Goal: Information Seeking & Learning: Compare options

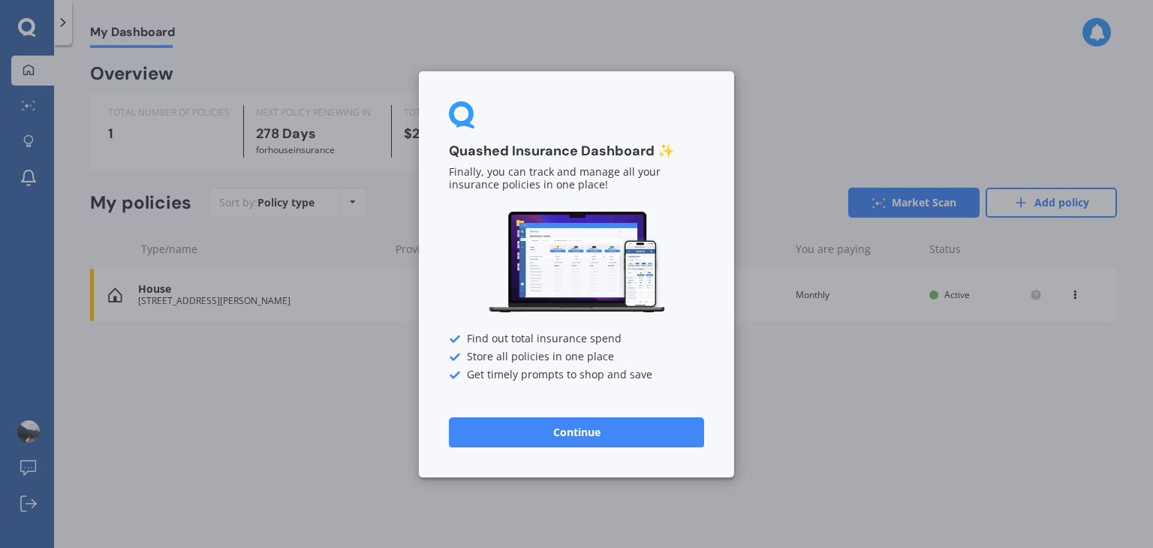
click at [637, 432] on button "Continue" at bounding box center [576, 432] width 255 height 30
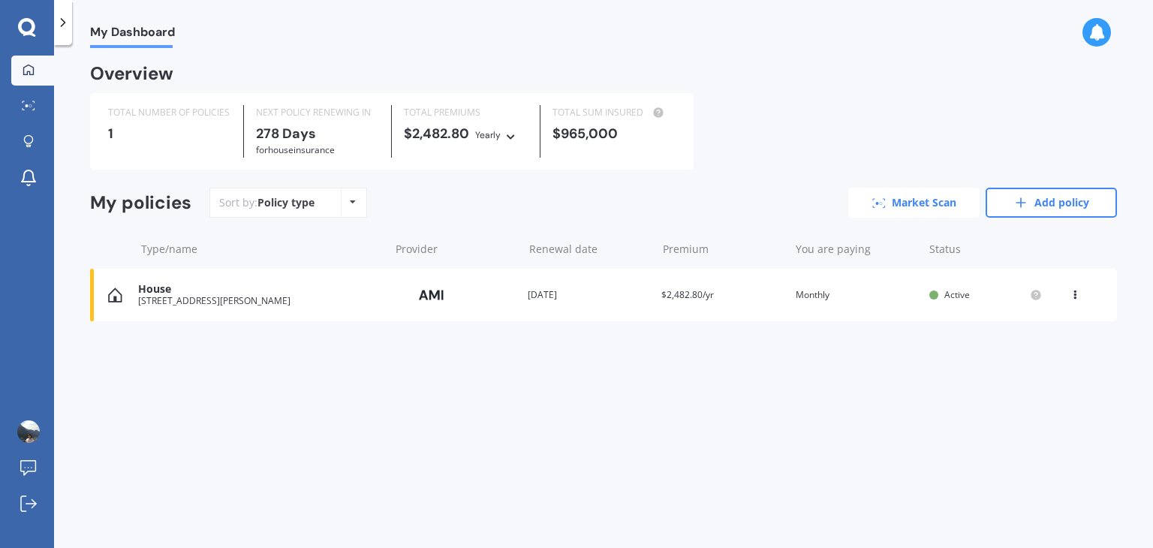
click at [915, 202] on link "Market Scan" at bounding box center [913, 203] width 131 height 30
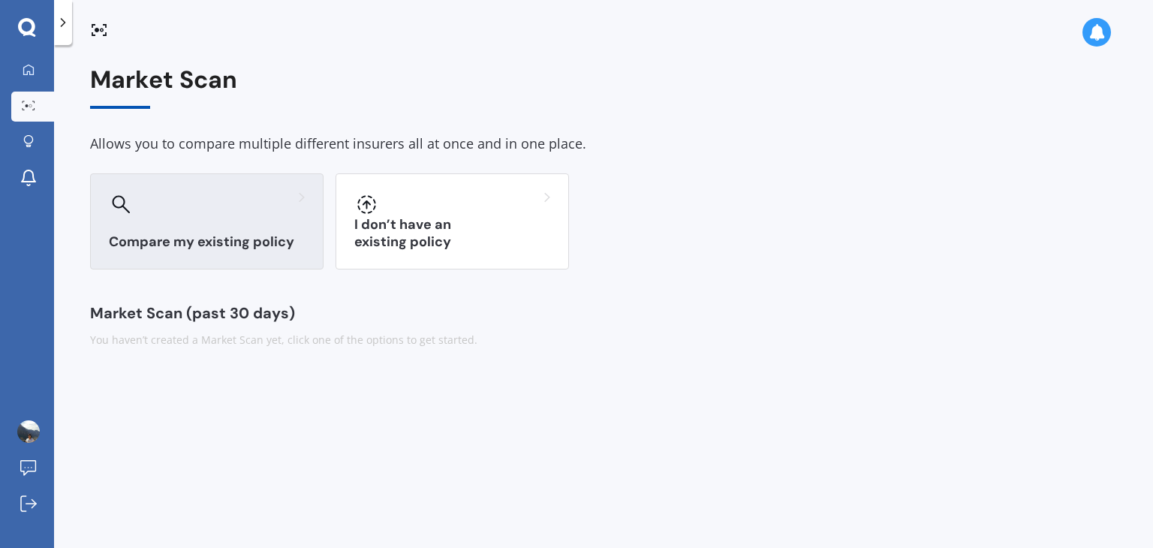
click at [204, 220] on div "Compare my existing policy" at bounding box center [206, 221] width 233 height 96
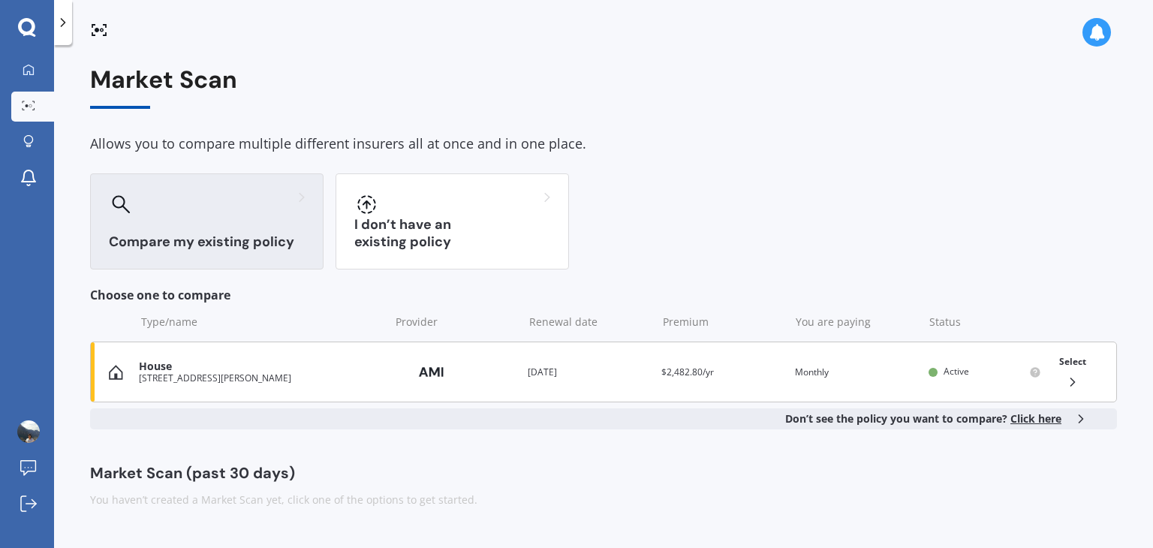
click at [278, 375] on div "27 PENTONVILLE CL WESTMORLAND CHRISTCHURCH 8025" at bounding box center [260, 378] width 243 height 11
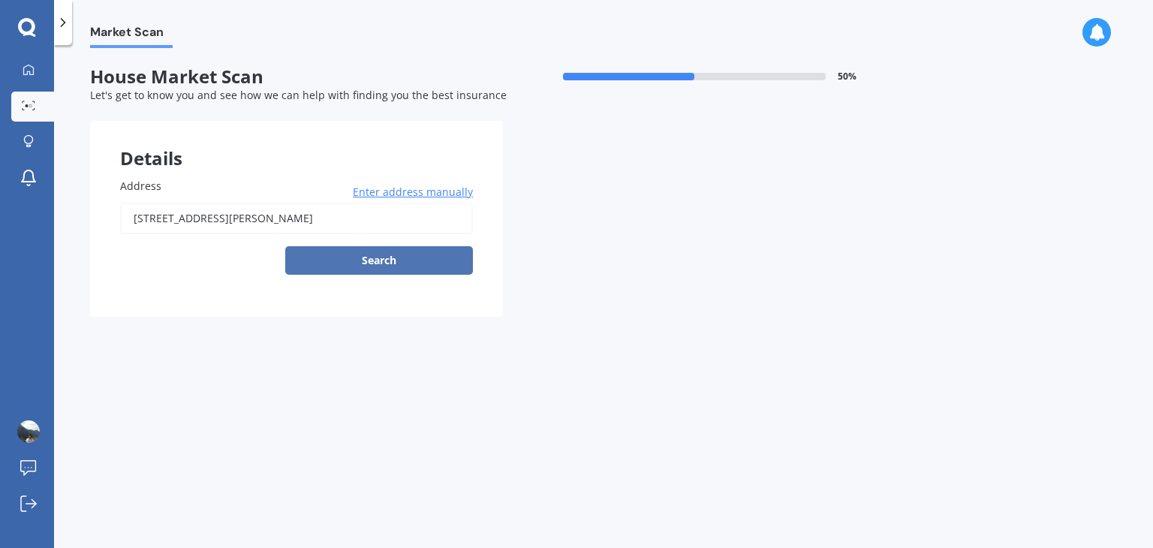
click at [393, 258] on button "Search" at bounding box center [379, 260] width 188 height 29
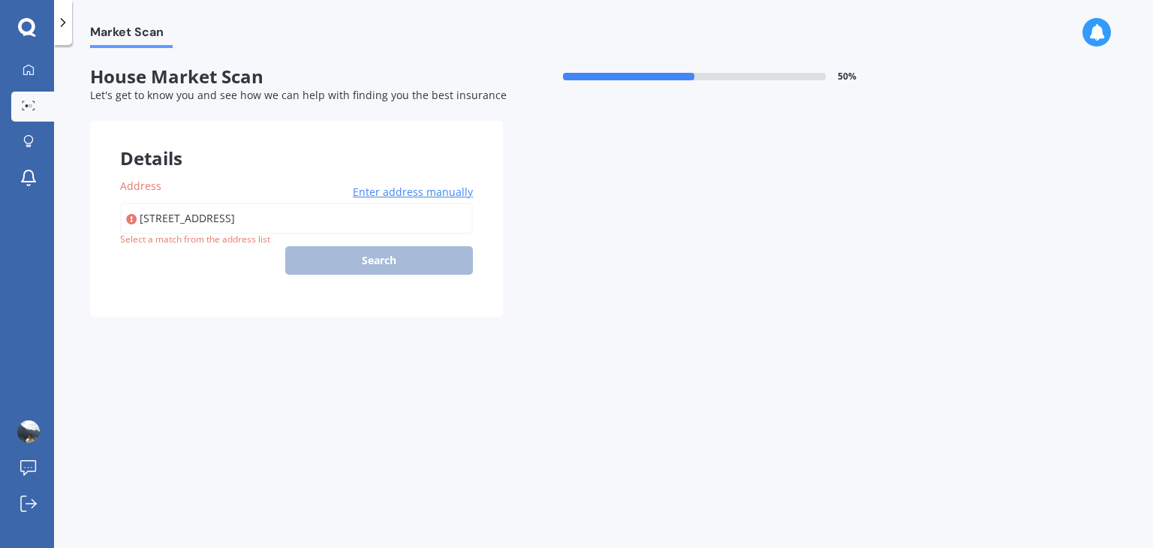
type input "27 Pentonville Close, Westmorland, Christchurch 8025"
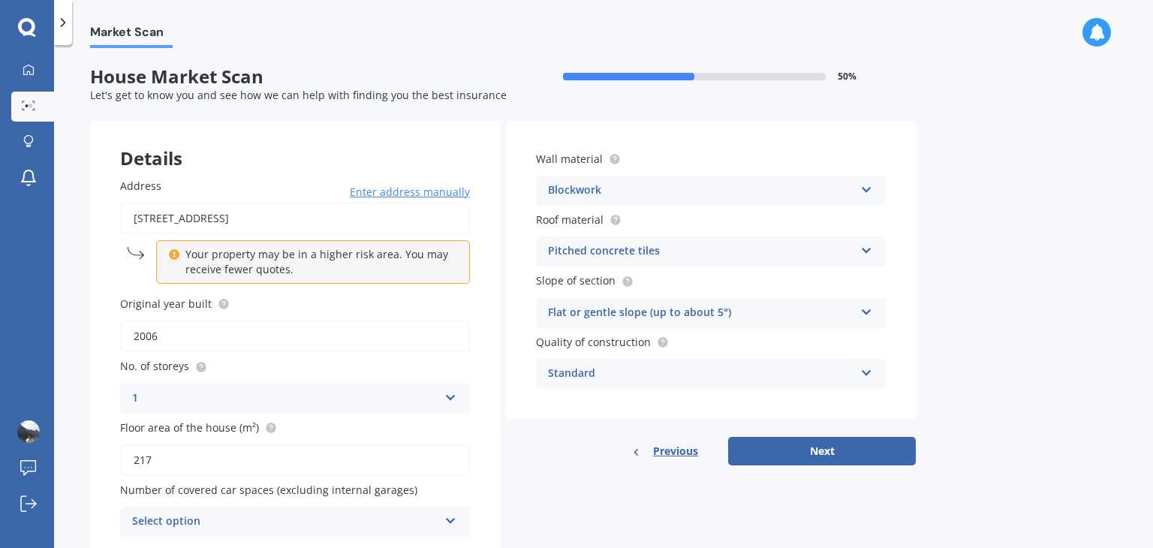
scroll to position [57, 0]
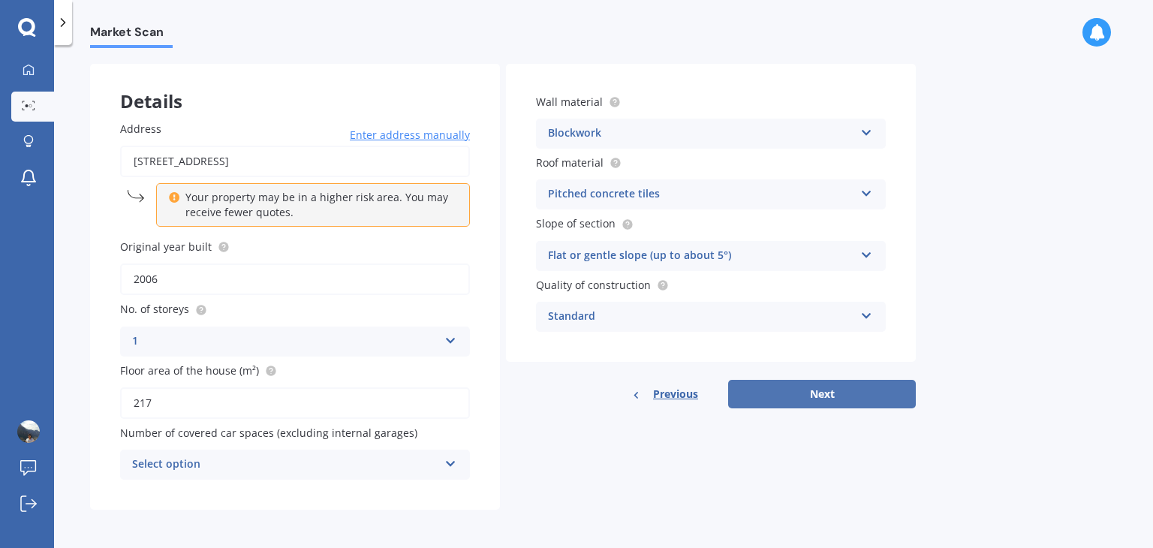
click at [832, 397] on button "Next" at bounding box center [822, 394] width 188 height 29
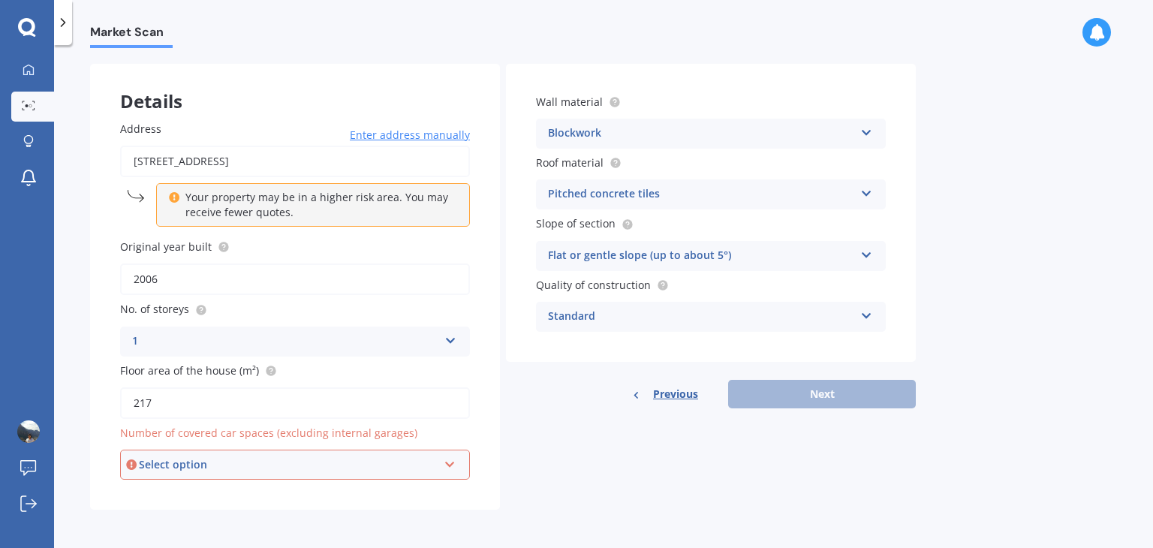
click at [222, 467] on div "Select option" at bounding box center [288, 464] width 299 height 17
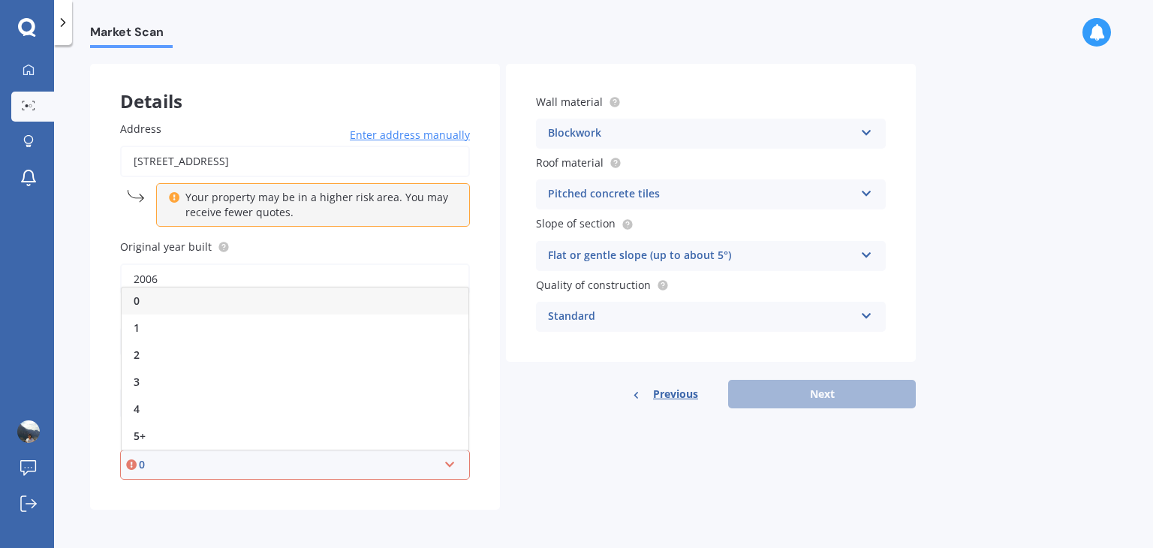
click at [229, 463] on div "0" at bounding box center [288, 464] width 299 height 17
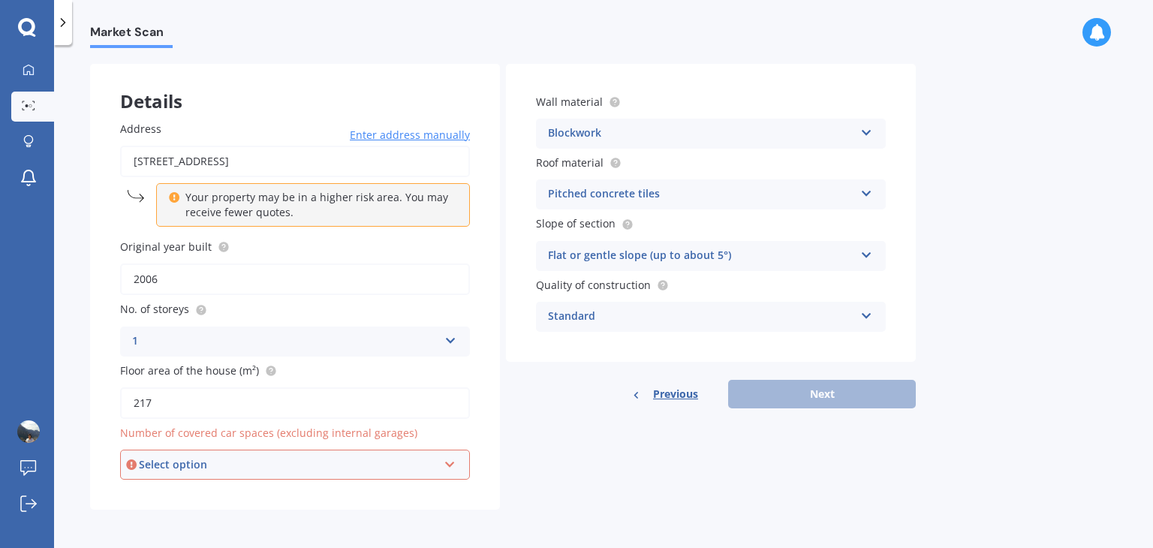
click at [229, 463] on div "Select option" at bounding box center [288, 464] width 299 height 17
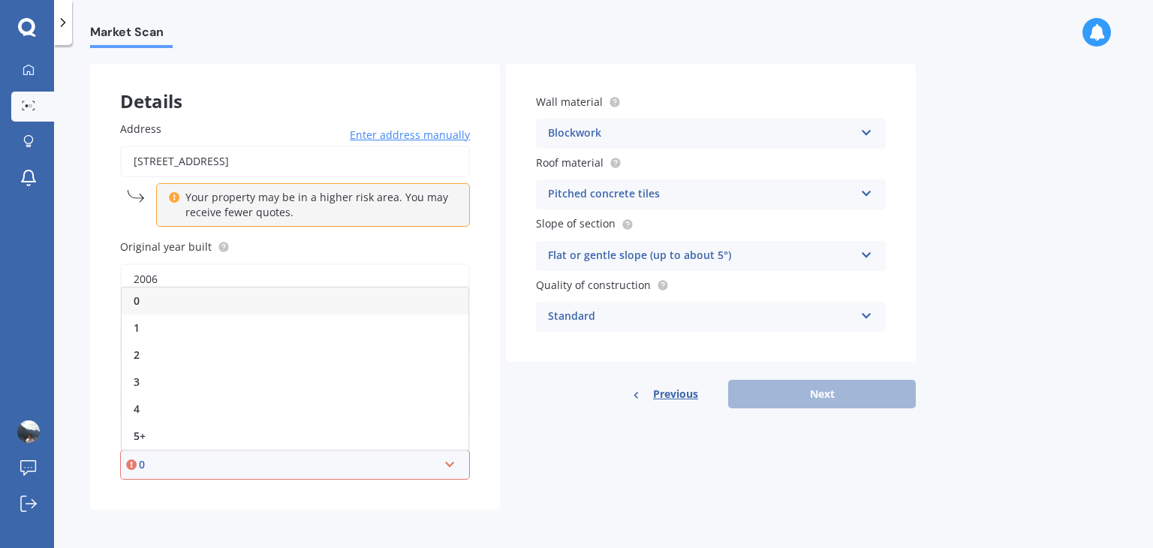
click at [229, 463] on div "0" at bounding box center [288, 464] width 299 height 17
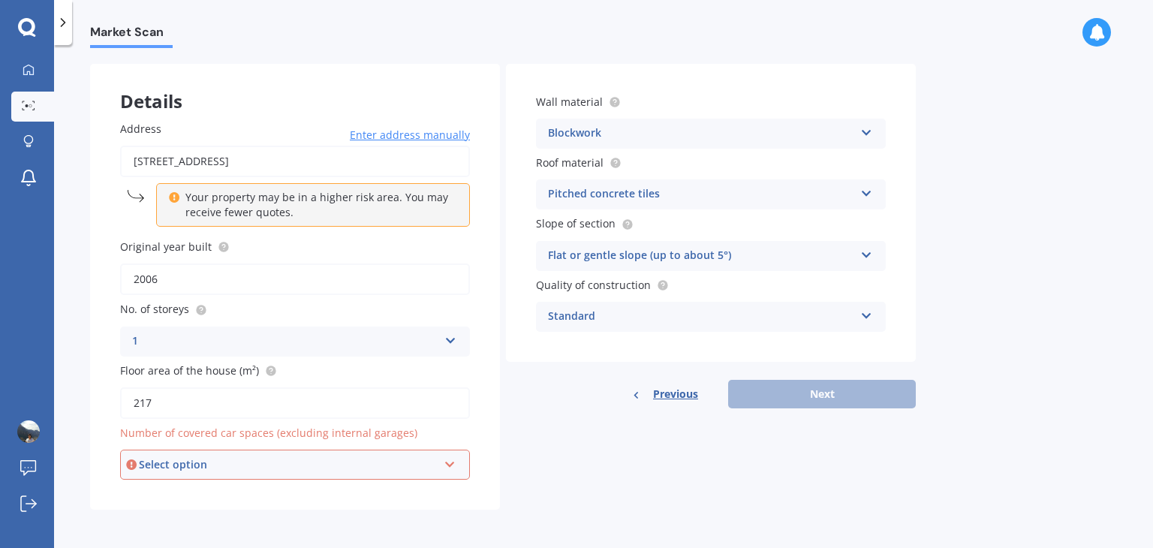
click at [229, 463] on div "Select option" at bounding box center [288, 464] width 299 height 17
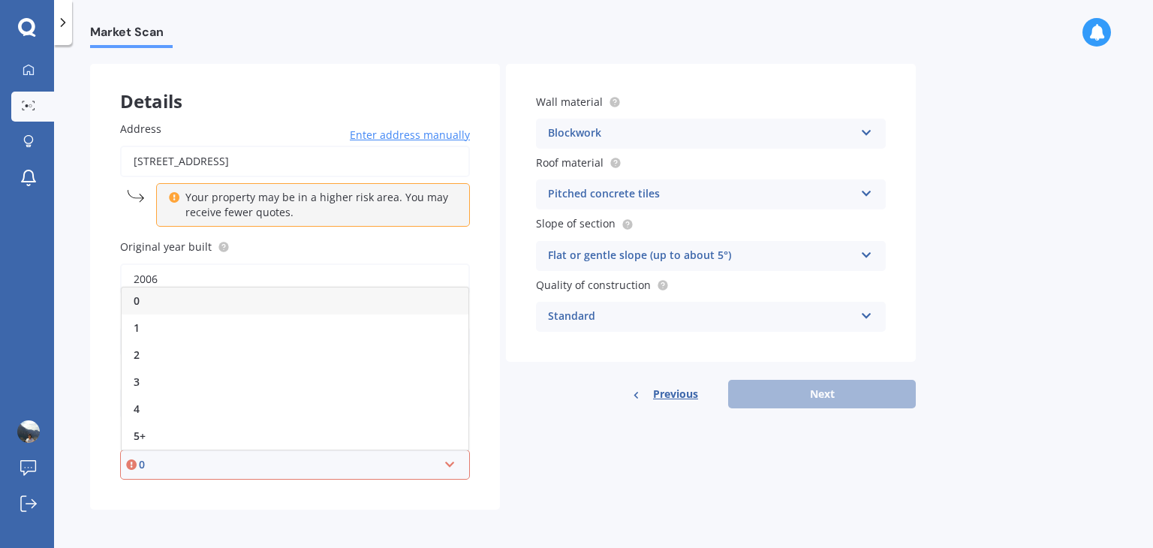
click at [177, 300] on div "0" at bounding box center [295, 301] width 347 height 27
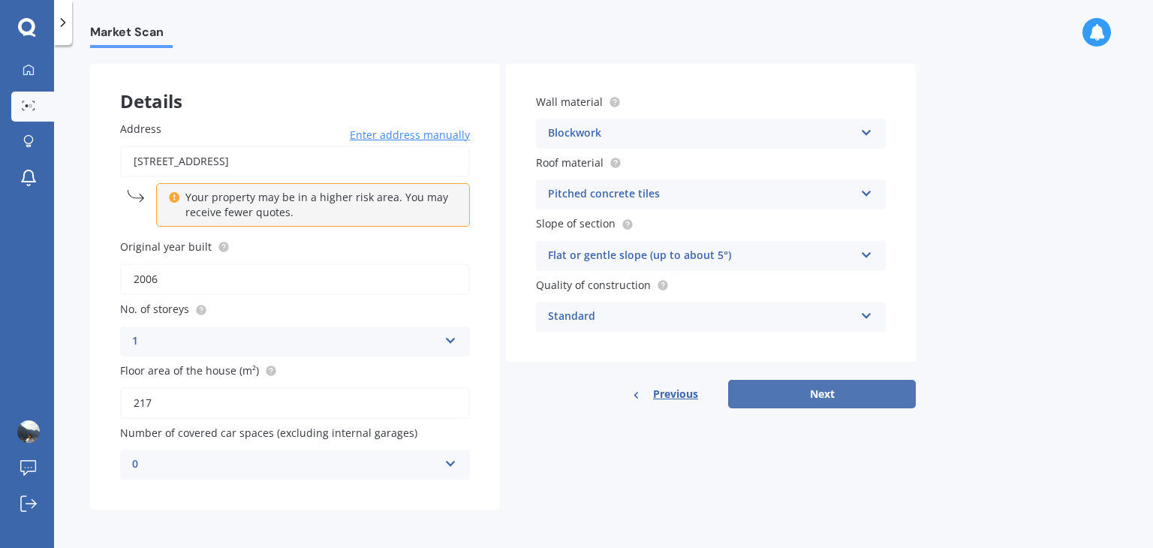
click at [838, 397] on button "Next" at bounding box center [822, 394] width 188 height 29
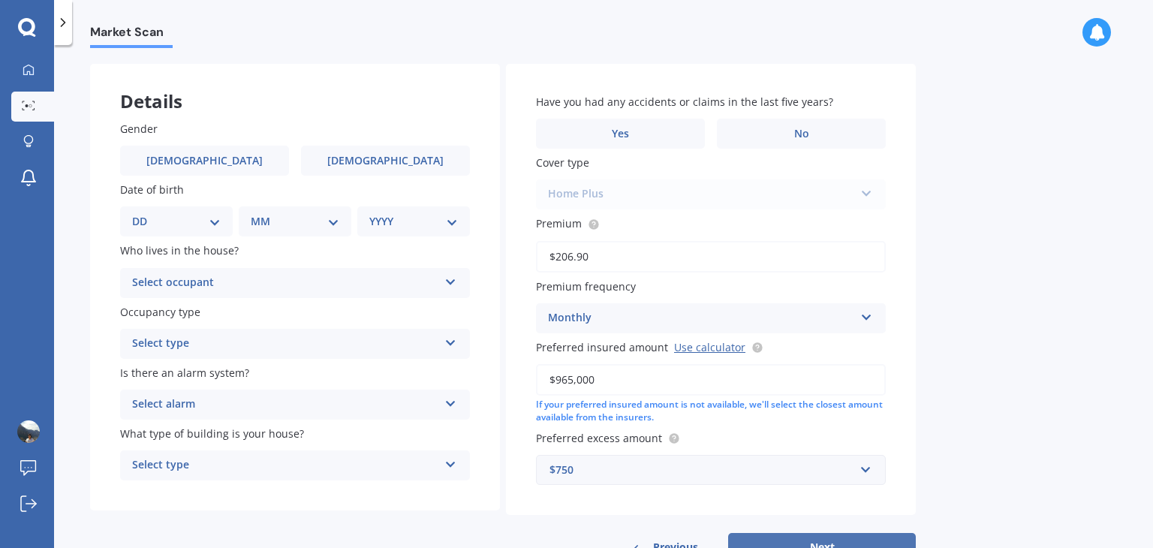
scroll to position [0, 0]
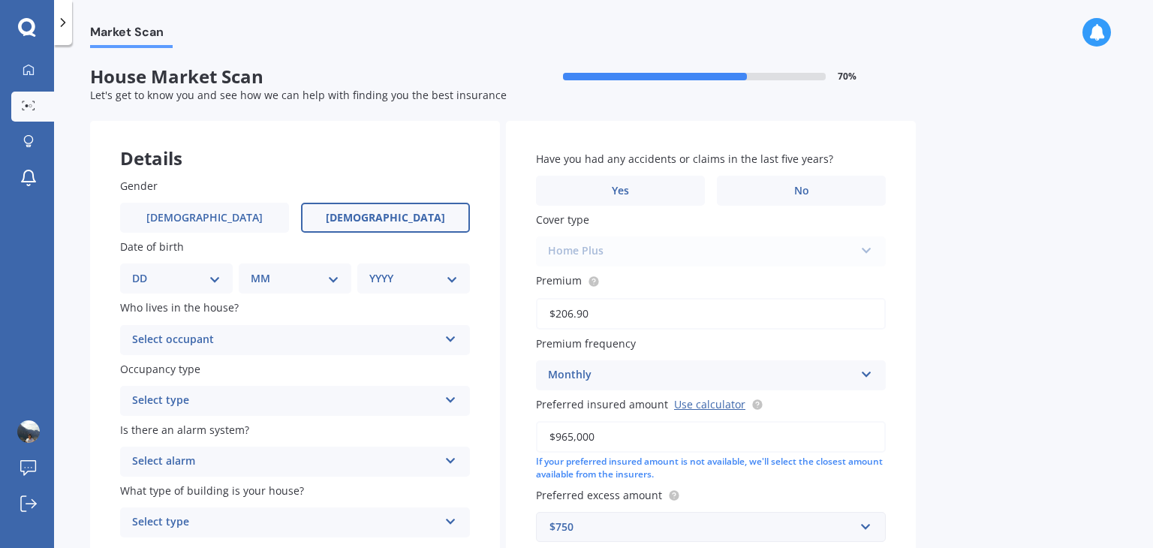
click at [411, 209] on label "Female" at bounding box center [385, 218] width 169 height 30
click at [0, 0] on input "Female" at bounding box center [0, 0] width 0 height 0
click at [213, 283] on select "DD 01 02 03 04 05 06 07 08 09 10 11 12 13 14 15 16 17 18 19 20 21 22 23 24 25 2…" at bounding box center [176, 278] width 89 height 17
select select "30"
click at [144, 270] on select "DD 01 02 03 04 05 06 07 08 09 10 11 12 13 14 15 16 17 18 19 20 21 22 23 24 25 2…" at bounding box center [176, 278] width 89 height 17
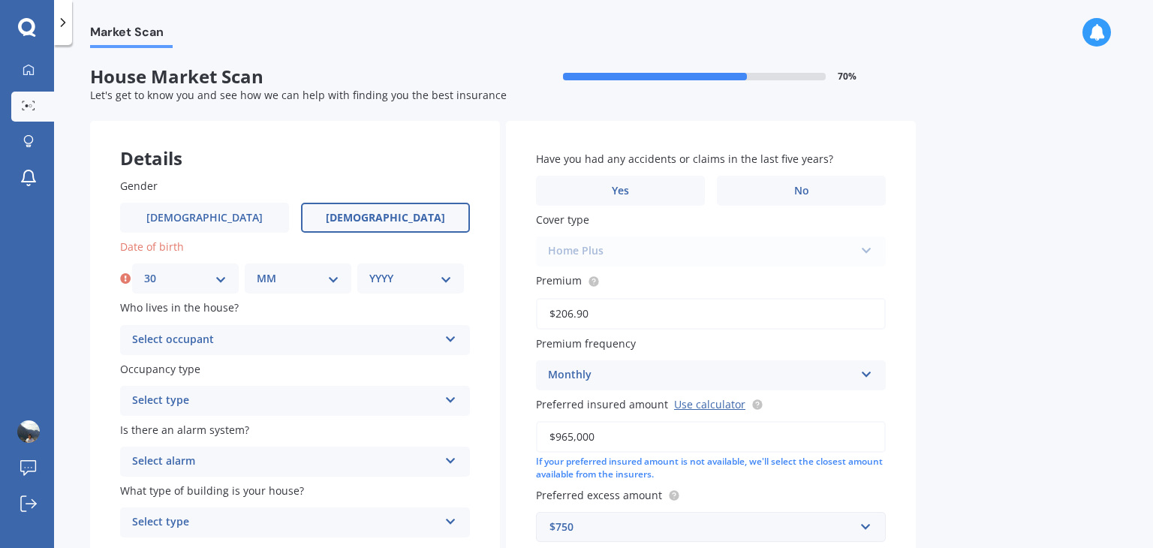
click at [294, 285] on select "MM 01 02 03 04 05 06 07 08 09 10 11 12" at bounding box center [298, 278] width 83 height 17
click at [257, 270] on select "MM 01 02 03 04 05 06 07 08 09 10 11 12" at bounding box center [298, 278] width 83 height 17
click at [305, 267] on div "MM 01 02 03 04 05 06 07 08 09 10 11 12" at bounding box center [298, 278] width 107 height 30
click at [282, 283] on select "MM 01 02 03 04 05 06 07 08 09 10 11 12" at bounding box center [298, 278] width 83 height 17
select select "03"
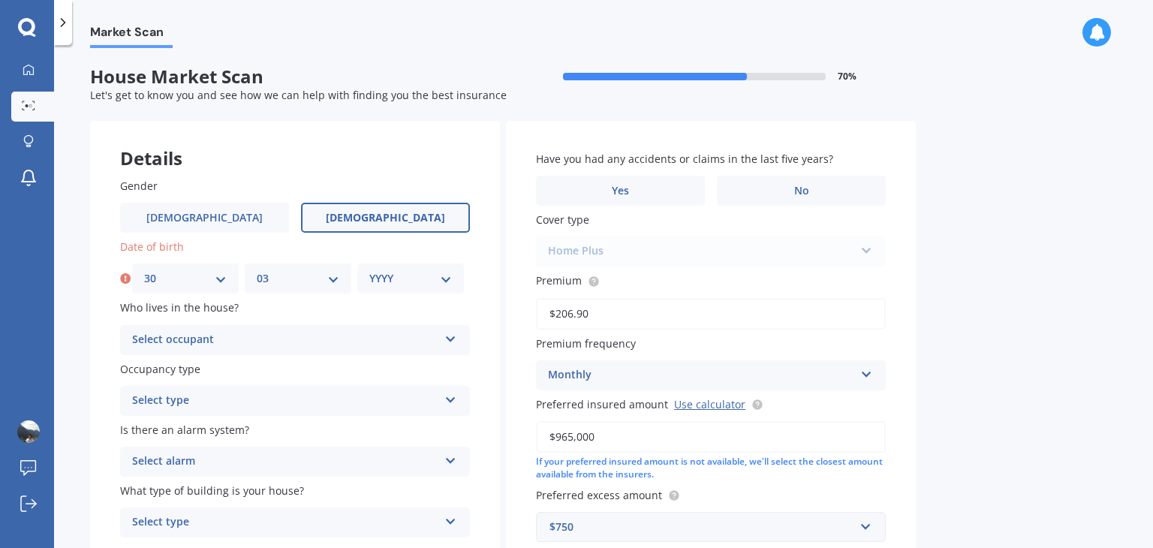
click at [257, 270] on select "MM 01 02 03 04 05 06 07 08 09 10 11 12" at bounding box center [298, 278] width 83 height 17
click at [390, 271] on select "YYYY 2009 2008 2007 2006 2005 2004 2003 2002 2001 2000 1999 1998 1997 1996 1995…" at bounding box center [410, 278] width 83 height 17
select select "1980"
click at [369, 270] on select "YYYY 2009 2008 2007 2006 2005 2004 2003 2002 2001 2000 1999 1998 1997 1996 1995…" at bounding box center [410, 278] width 83 height 17
click at [242, 336] on div "Select occupant" at bounding box center [285, 340] width 306 height 18
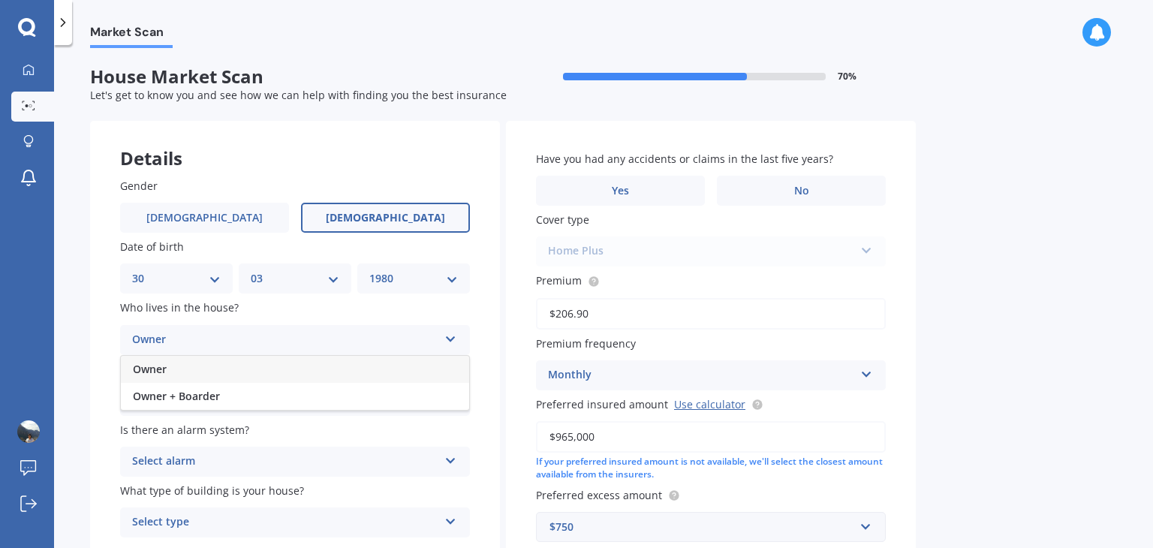
click at [236, 368] on div "Owner" at bounding box center [295, 369] width 348 height 27
click at [237, 405] on div "Select type" at bounding box center [285, 401] width 306 height 18
click at [243, 431] on div "Permanent" at bounding box center [295, 430] width 348 height 27
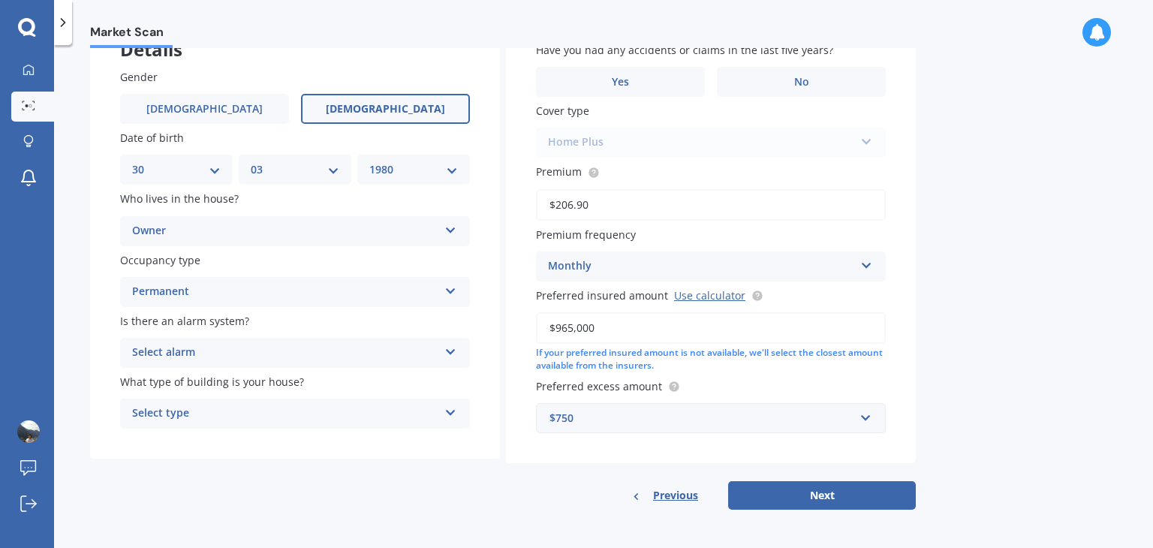
click at [236, 342] on div "Select alarm Yes, monitored Yes, not monitored No" at bounding box center [295, 353] width 350 height 30
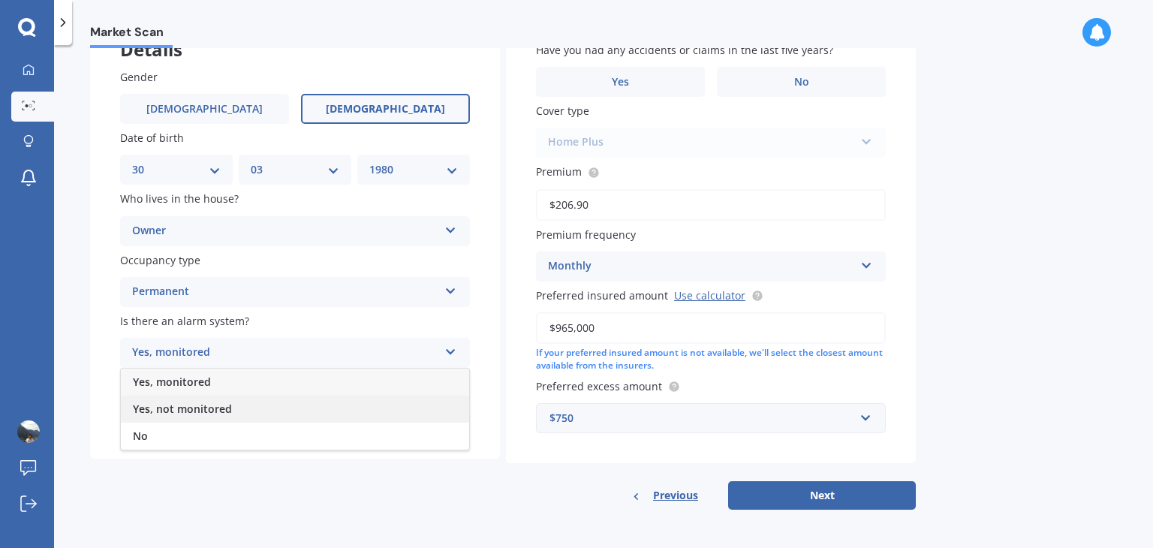
click at [234, 408] on div "Yes, not monitored" at bounding box center [295, 409] width 348 height 27
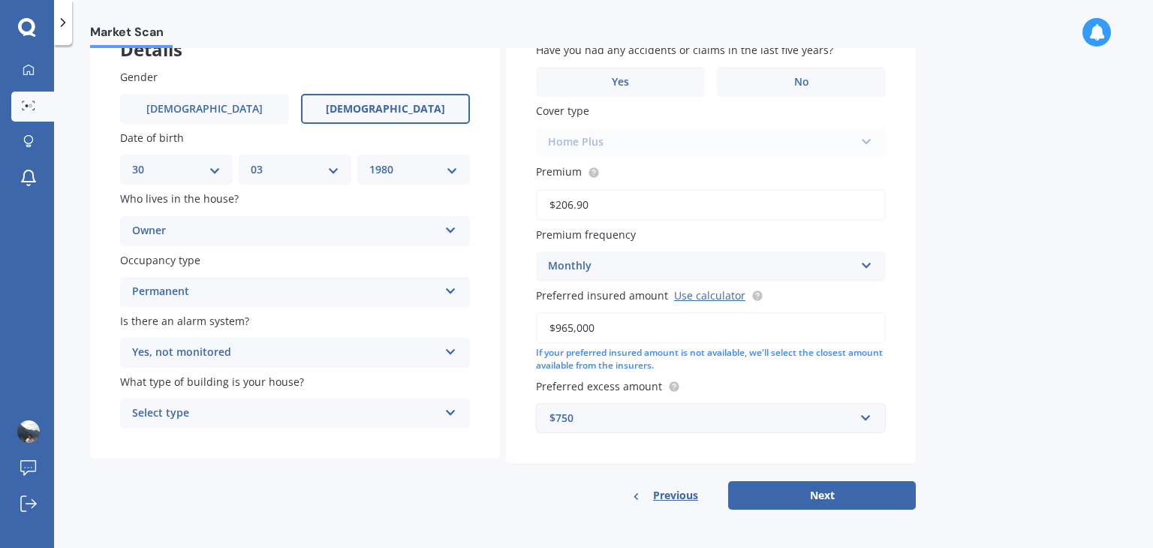
click at [197, 412] on div "Select type" at bounding box center [285, 414] width 306 height 18
click at [211, 441] on div "Freestanding" at bounding box center [295, 442] width 348 height 27
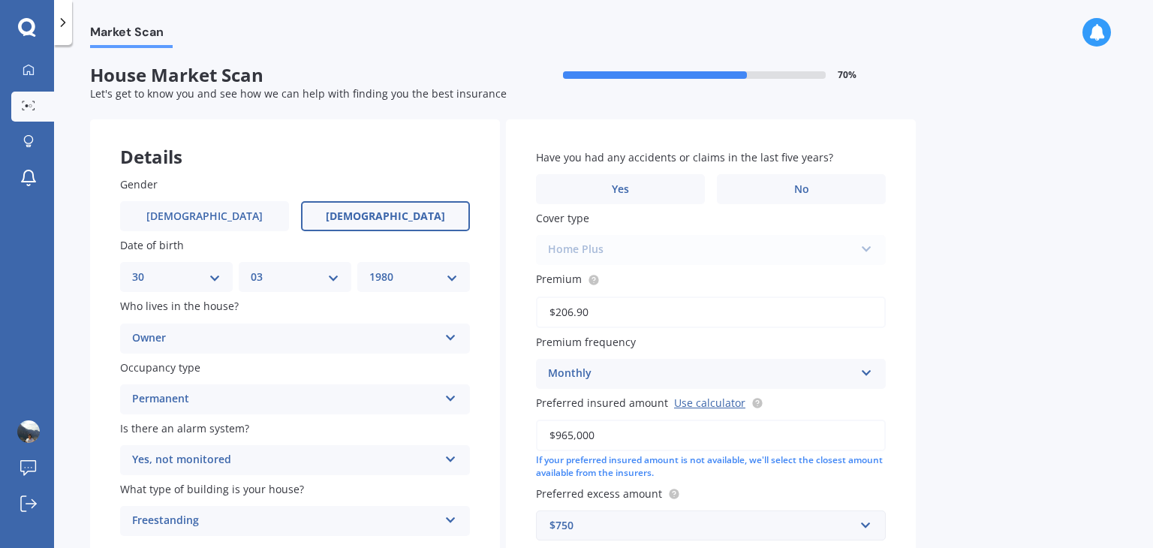
scroll to position [1, 0]
click at [781, 185] on label "No" at bounding box center [801, 190] width 169 height 30
click at [0, 0] on input "No" at bounding box center [0, 0] width 0 height 0
click at [644, 253] on div "Home Plus Premier House Market Value House Home Plus" at bounding box center [711, 251] width 350 height 30
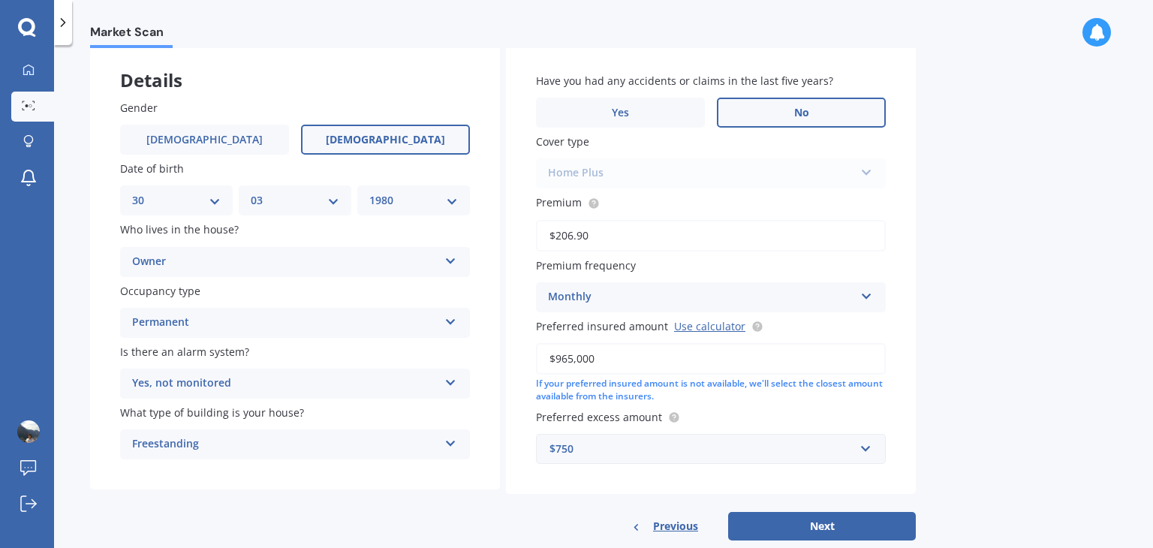
scroll to position [109, 0]
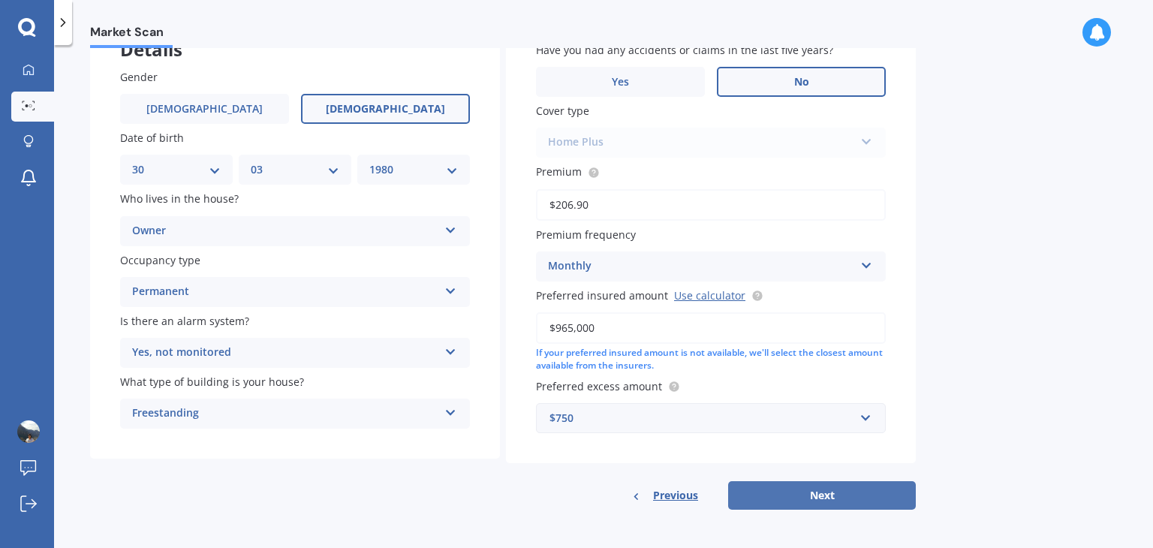
click at [832, 494] on button "Next" at bounding box center [822, 495] width 188 height 29
select select "30"
select select "03"
select select "1980"
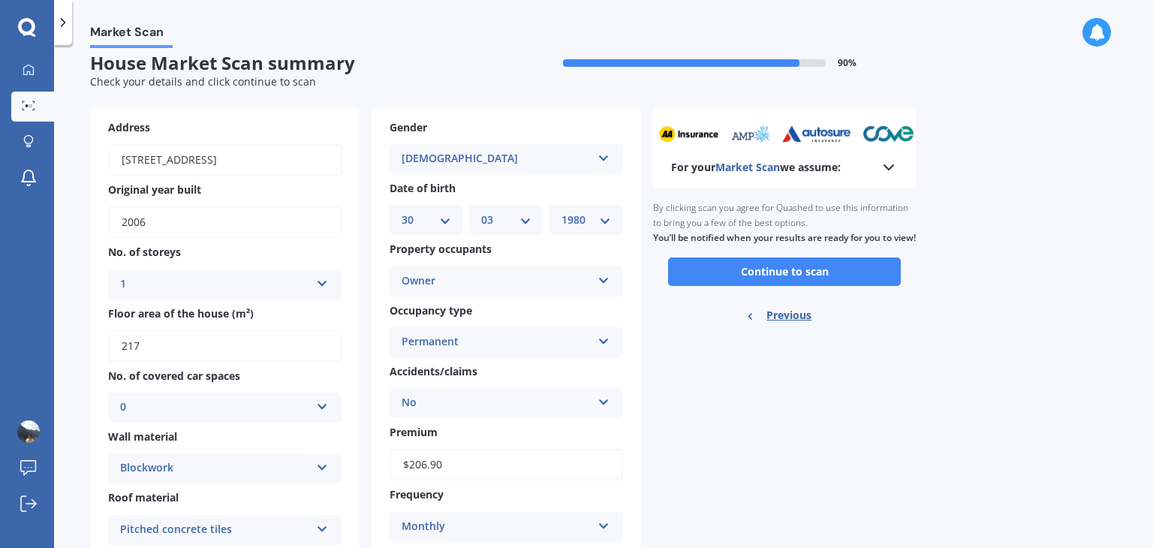
scroll to position [0, 0]
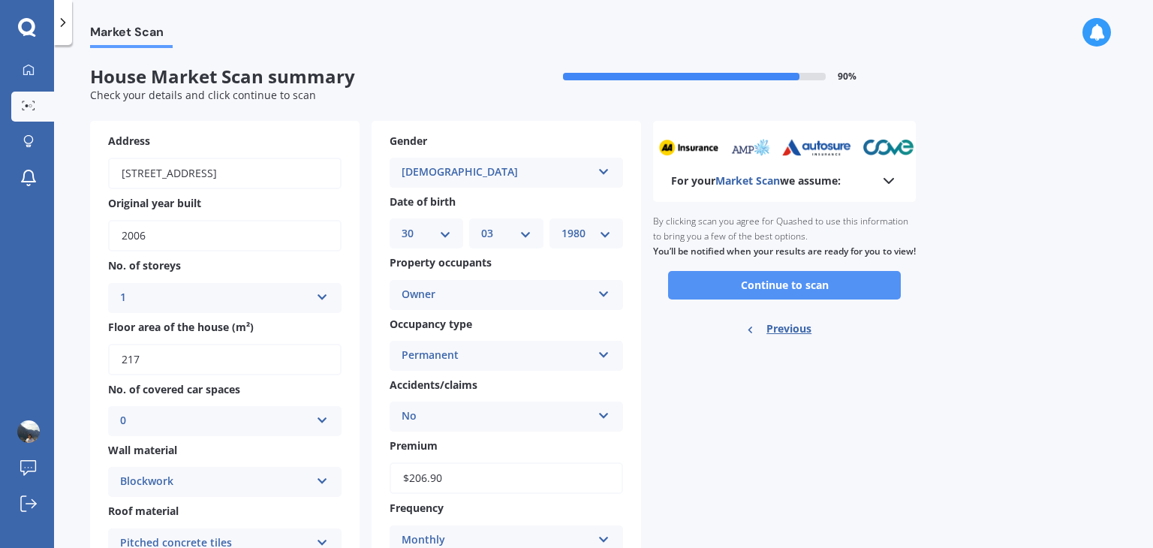
click at [808, 297] on button "Continue to scan" at bounding box center [784, 285] width 233 height 29
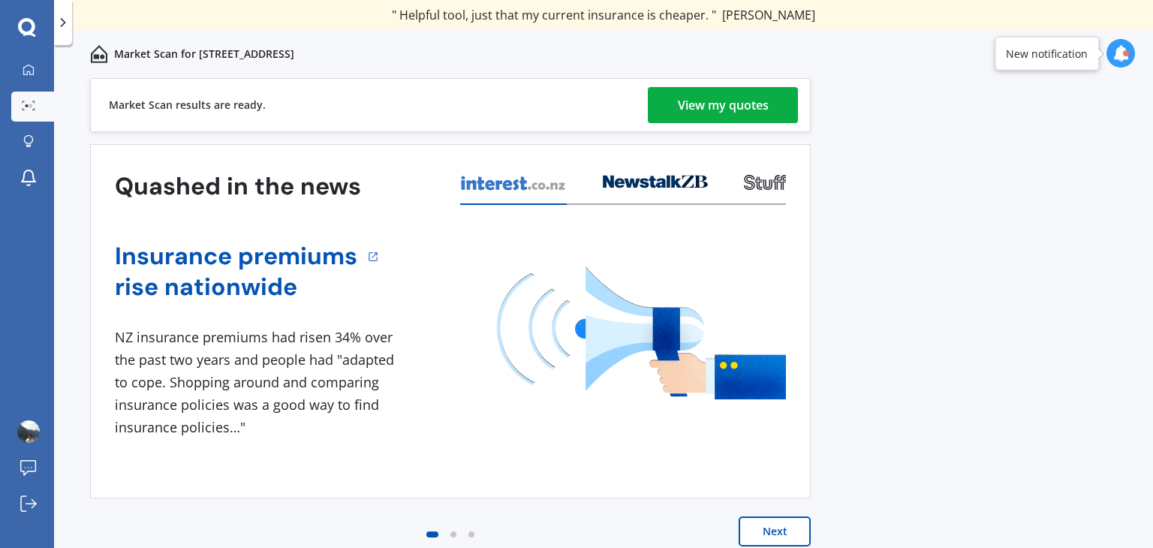
click at [729, 107] on div "View my quotes" at bounding box center [723, 105] width 91 height 36
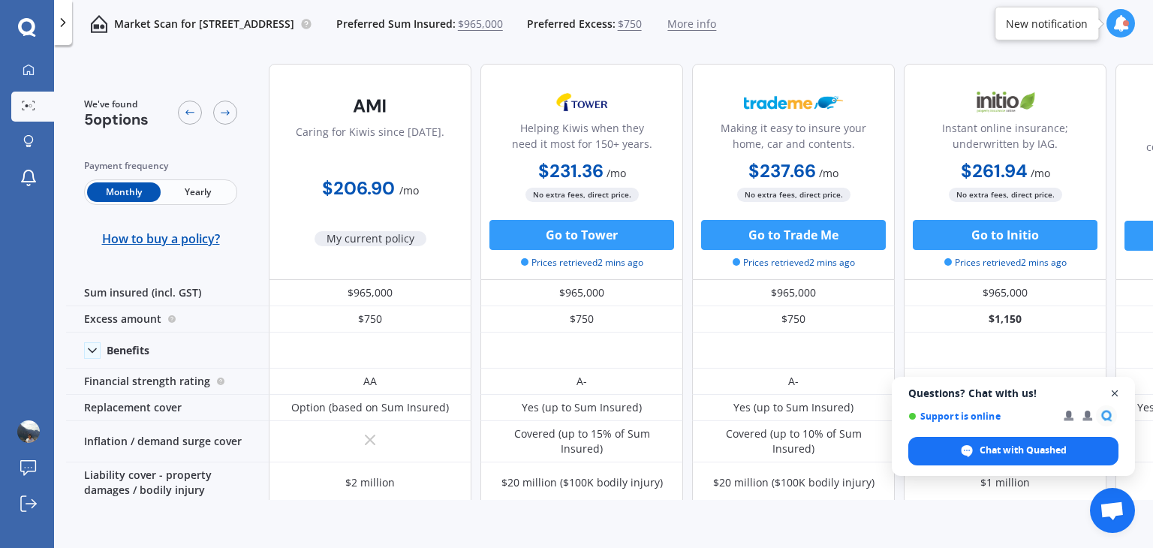
click at [1119, 397] on span "Close chat" at bounding box center [1115, 393] width 19 height 19
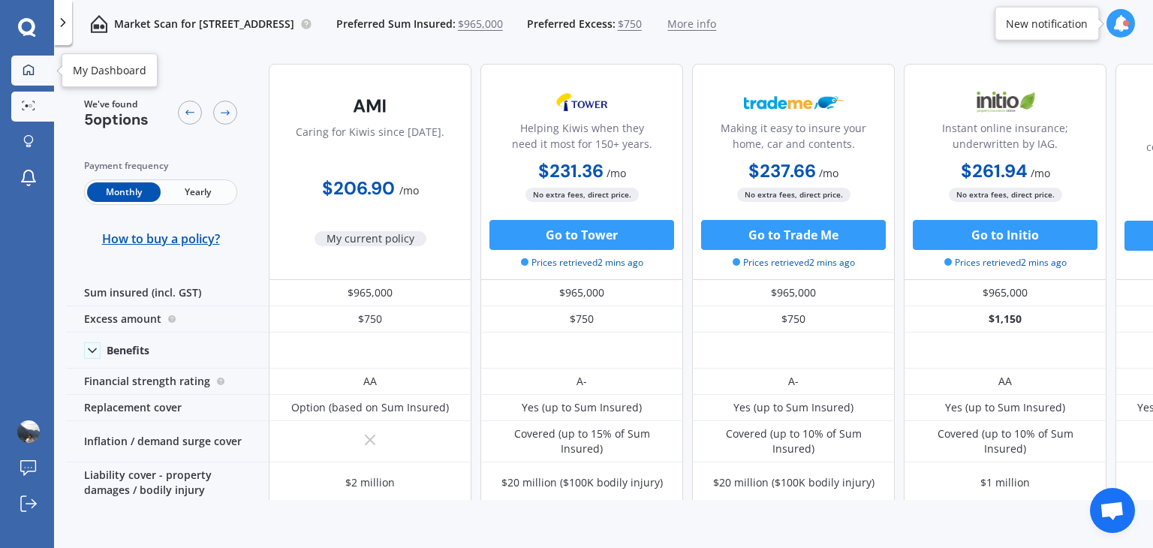
click at [32, 77] on div at bounding box center [28, 71] width 23 height 14
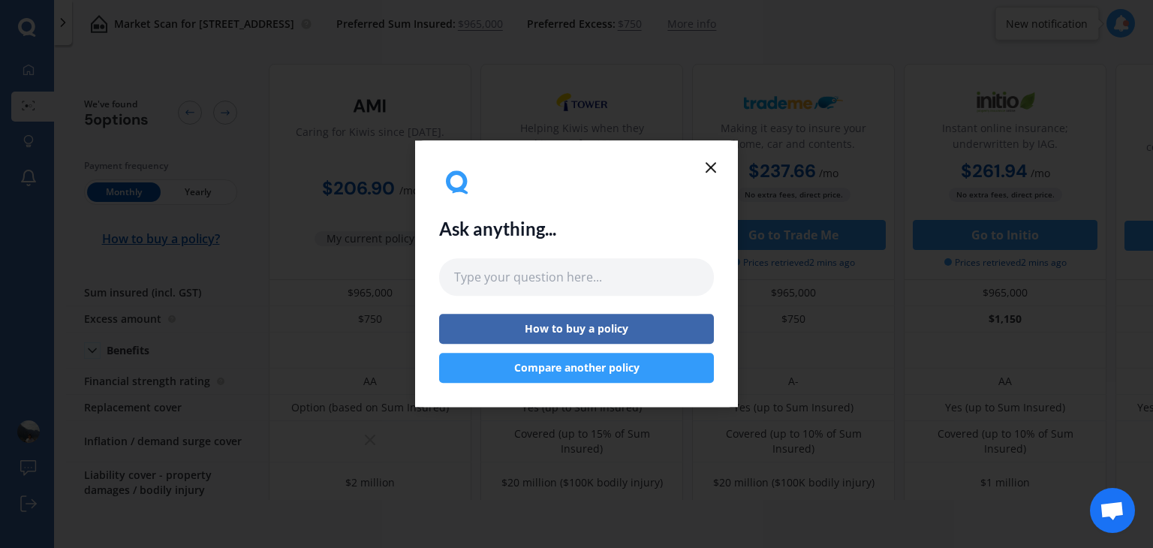
click at [713, 164] on line at bounding box center [710, 167] width 9 height 9
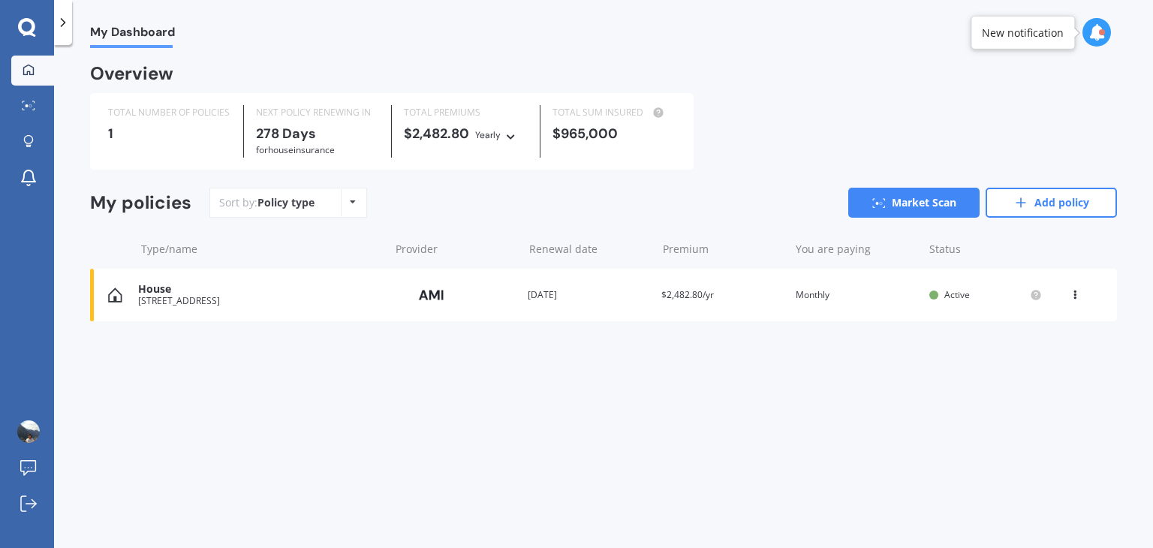
click at [30, 25] on icon at bounding box center [27, 28] width 18 height 20
click at [348, 208] on div "Policy type Alphabetical Date added Renewing next" at bounding box center [352, 202] width 23 height 27
click at [348, 209] on div "Policy type Alphabetical Date added Renewing next" at bounding box center [352, 202] width 23 height 27
